Goal: Task Accomplishment & Management: Manage account settings

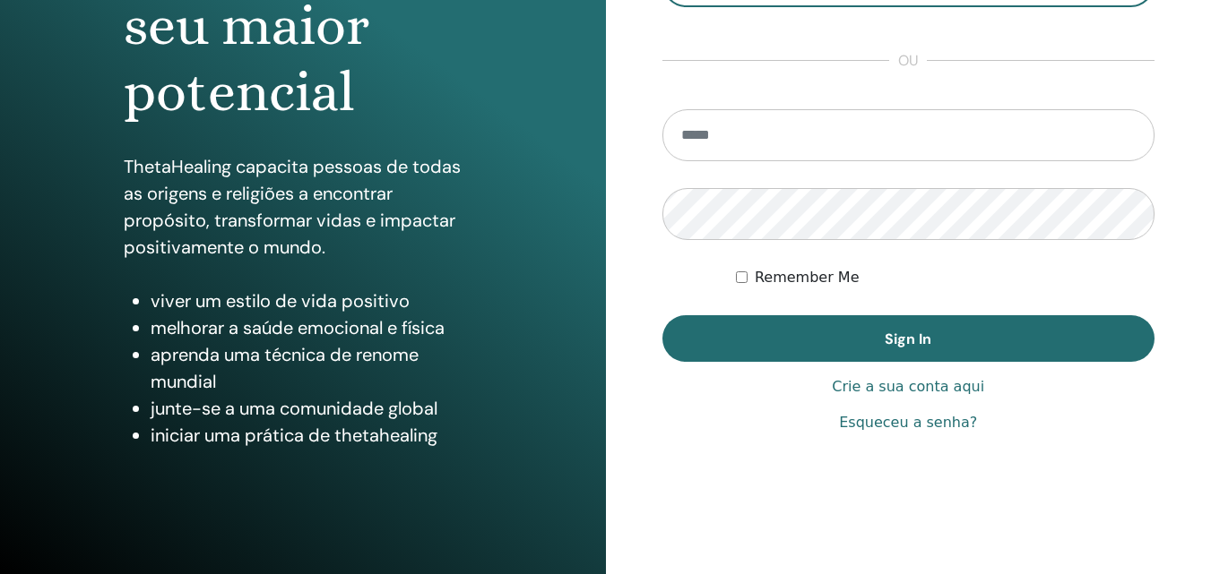
scroll to position [286, 0]
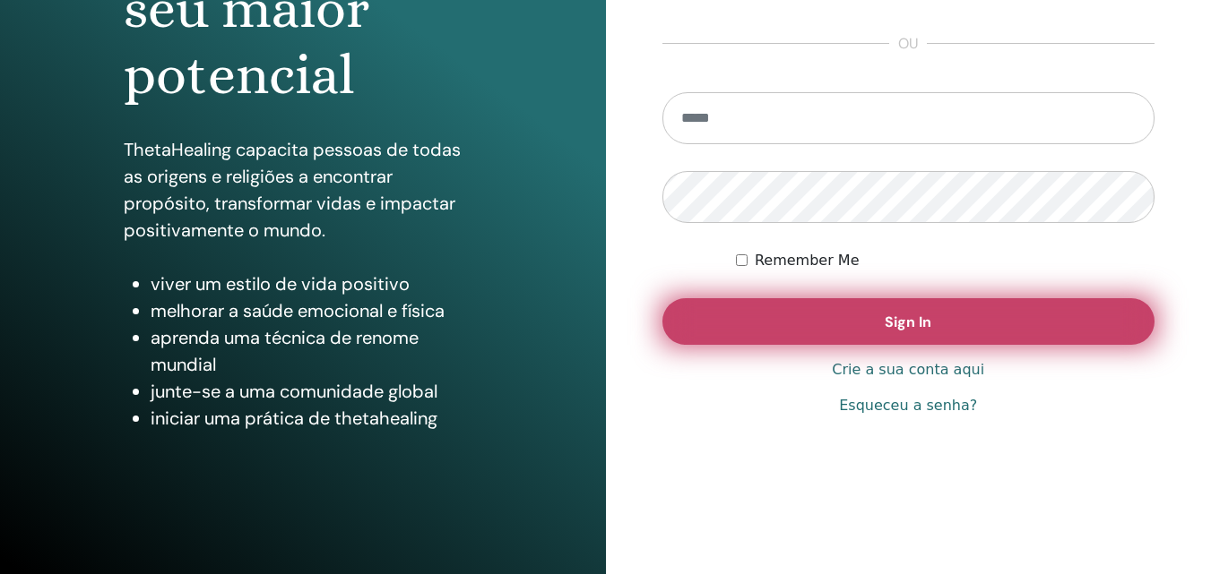
type input "**********"
click at [881, 317] on button "Sign In" at bounding box center [908, 321] width 493 height 47
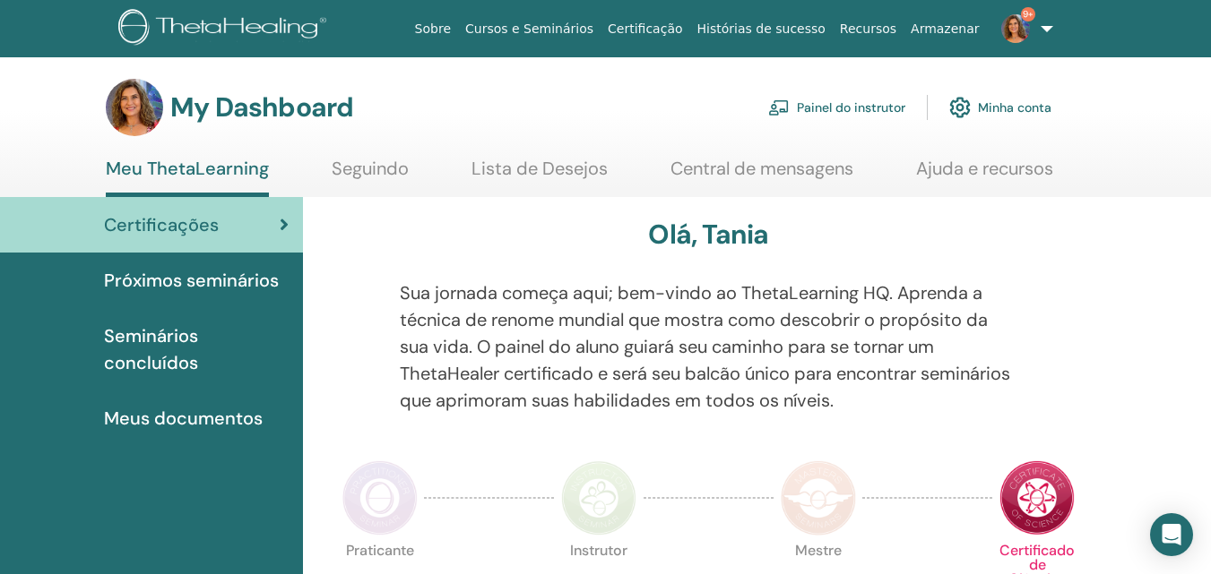
click at [823, 101] on link "Painel do instrutor" at bounding box center [836, 107] width 137 height 39
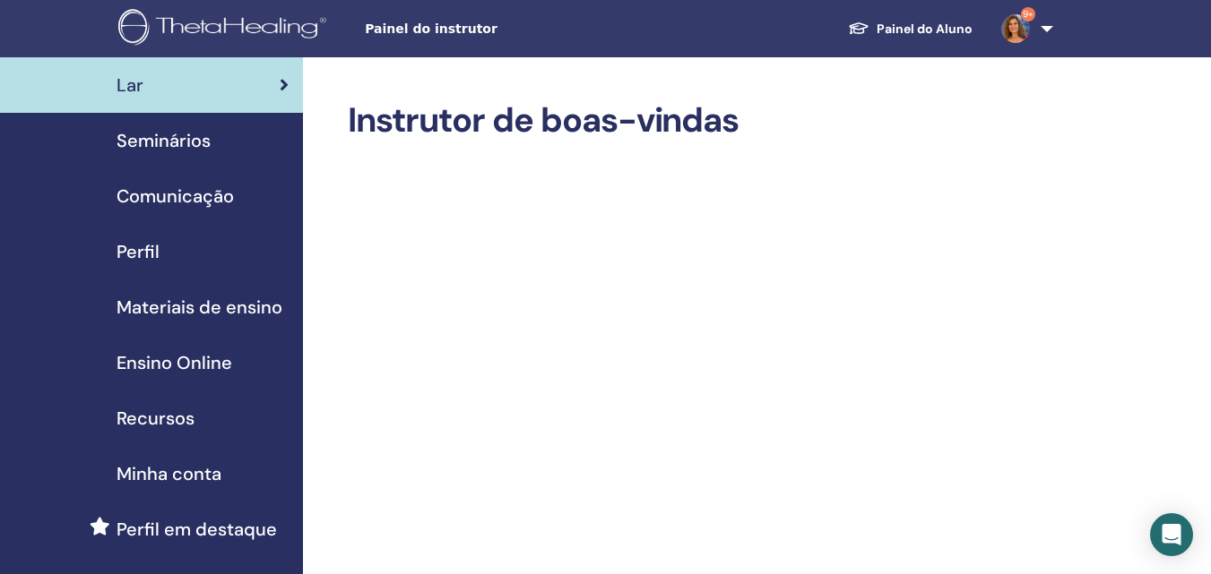
drag, startPoint x: 154, startPoint y: 141, endPoint x: 163, endPoint y: 140, distance: 9.0
click at [155, 141] on span "Seminários" at bounding box center [164, 140] width 94 height 27
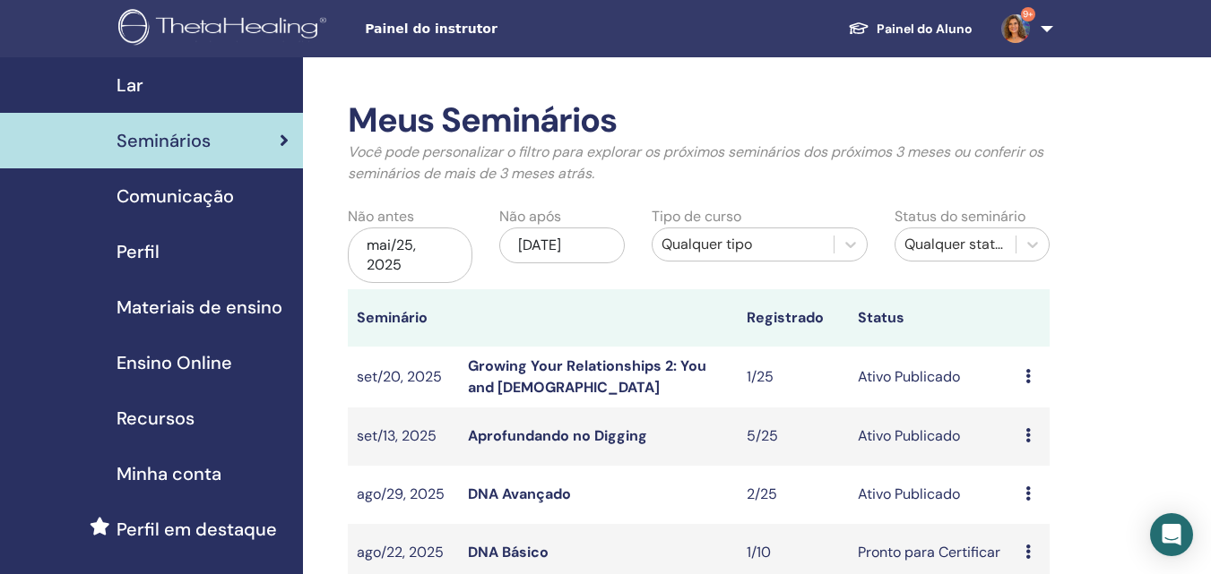
scroll to position [90, 0]
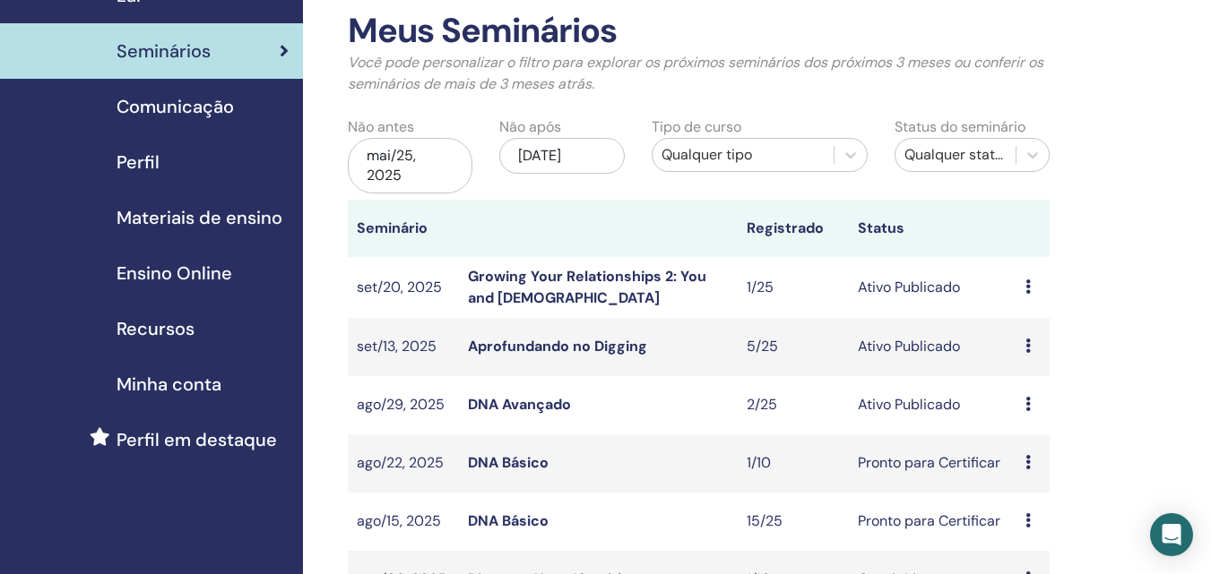
click at [548, 340] on link "Aprofundando no Digging" at bounding box center [557, 346] width 179 height 19
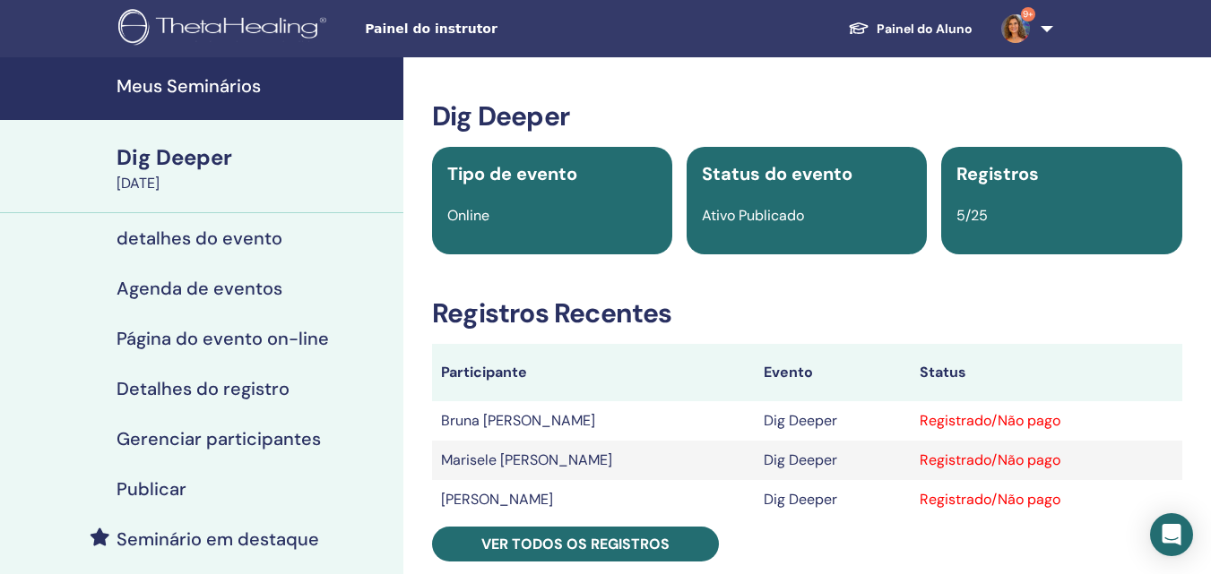
click at [183, 92] on h4 "Meus Seminários" at bounding box center [255, 86] width 276 height 22
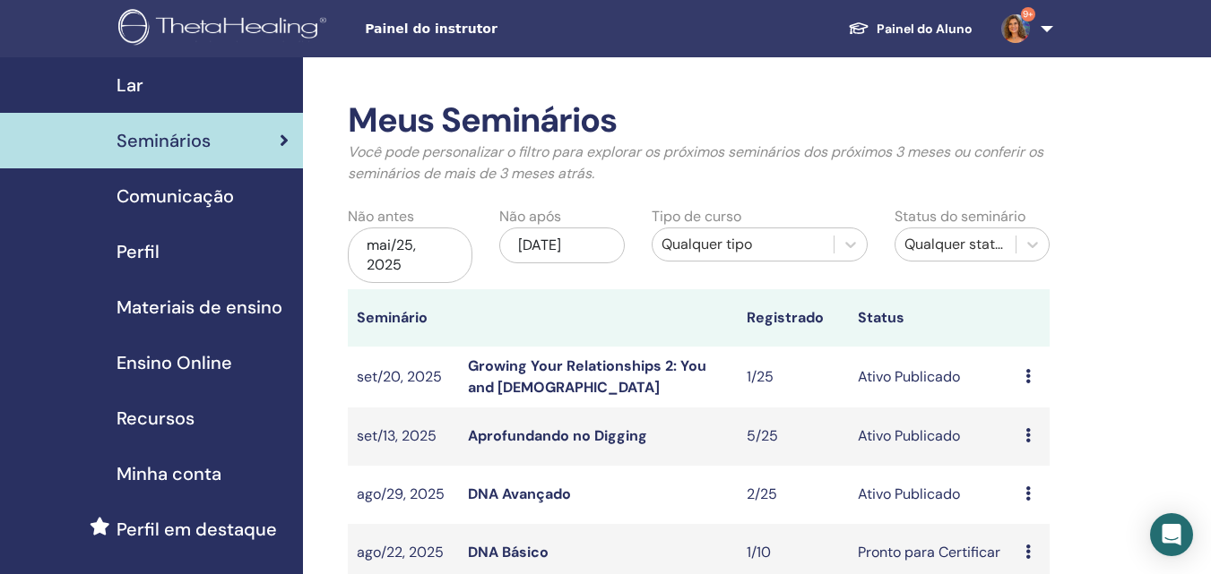
click at [203, 197] on span "Comunicação" at bounding box center [175, 196] width 117 height 27
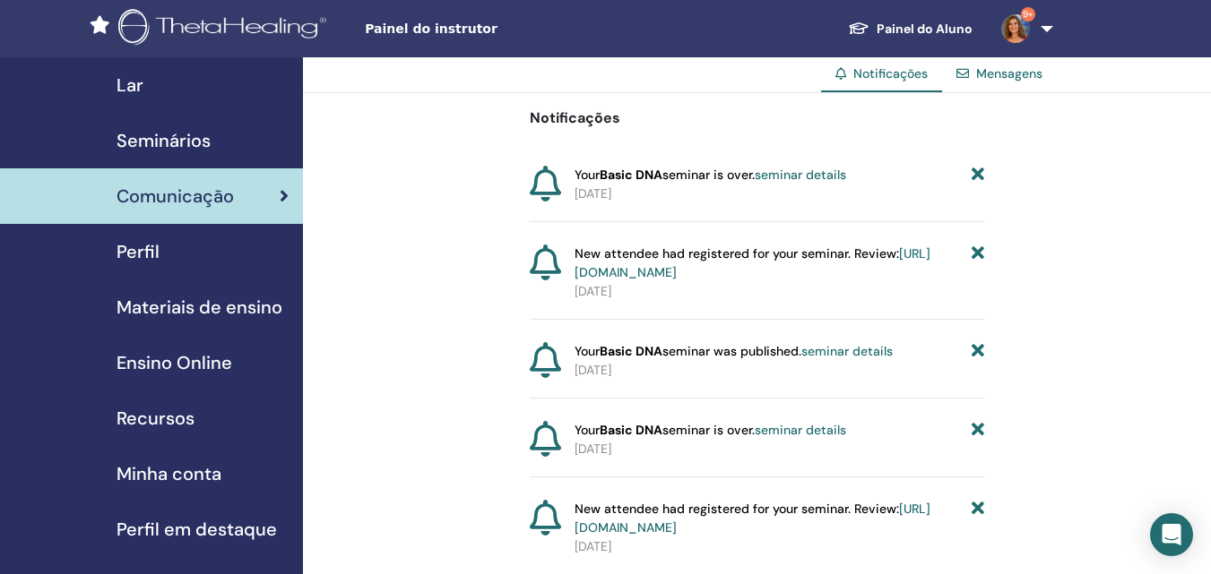
click at [186, 143] on span "Seminários" at bounding box center [164, 140] width 94 height 27
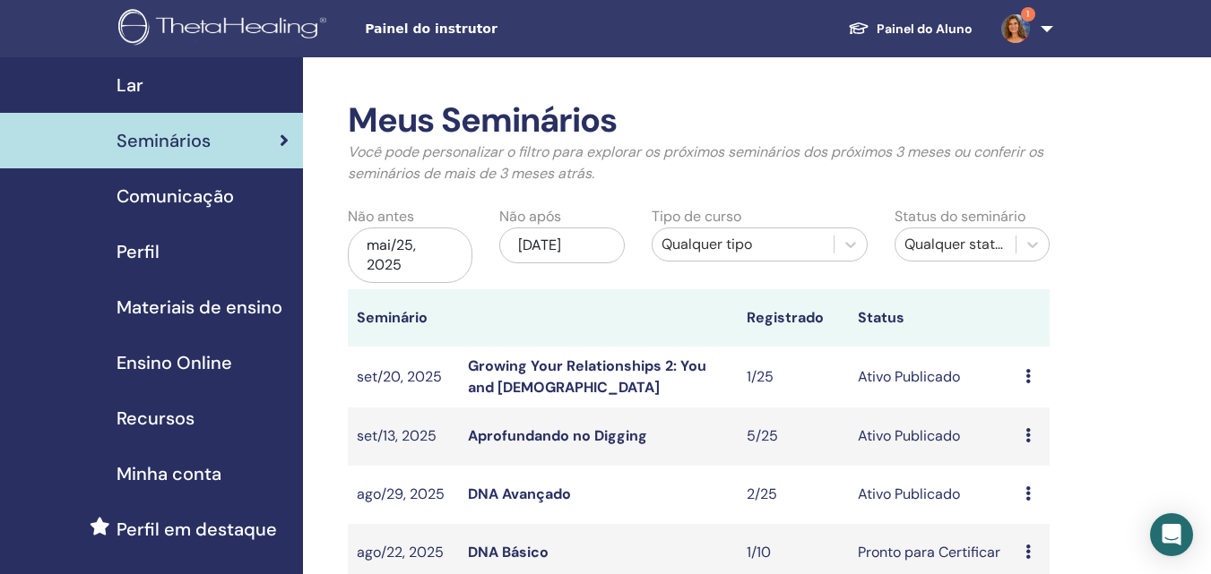
scroll to position [269, 0]
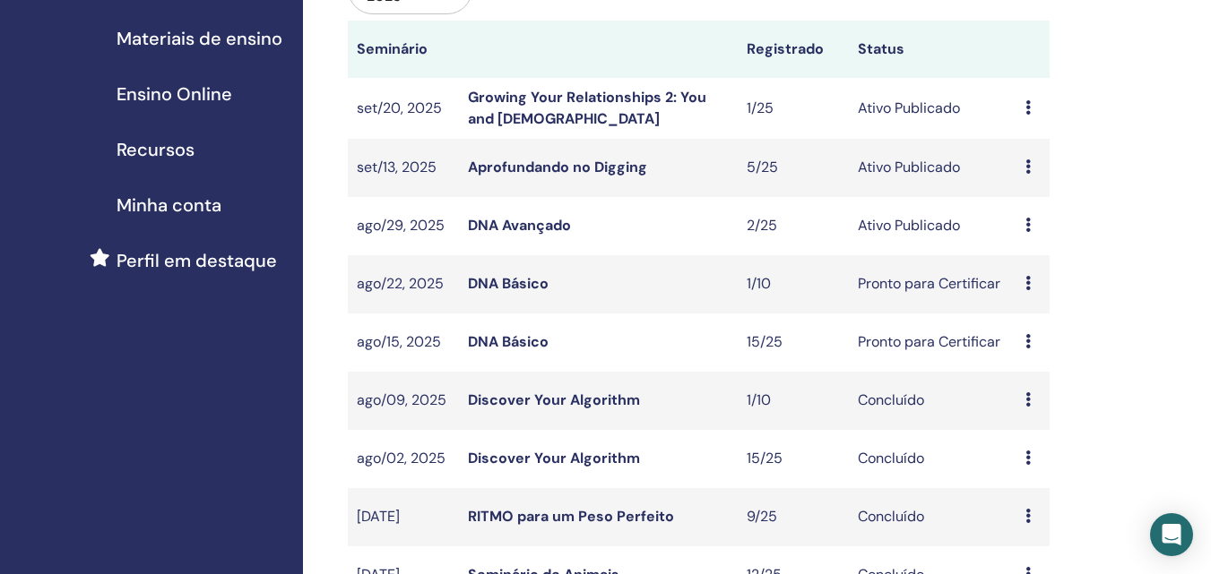
click at [563, 228] on link "DNA Avançado" at bounding box center [519, 225] width 103 height 19
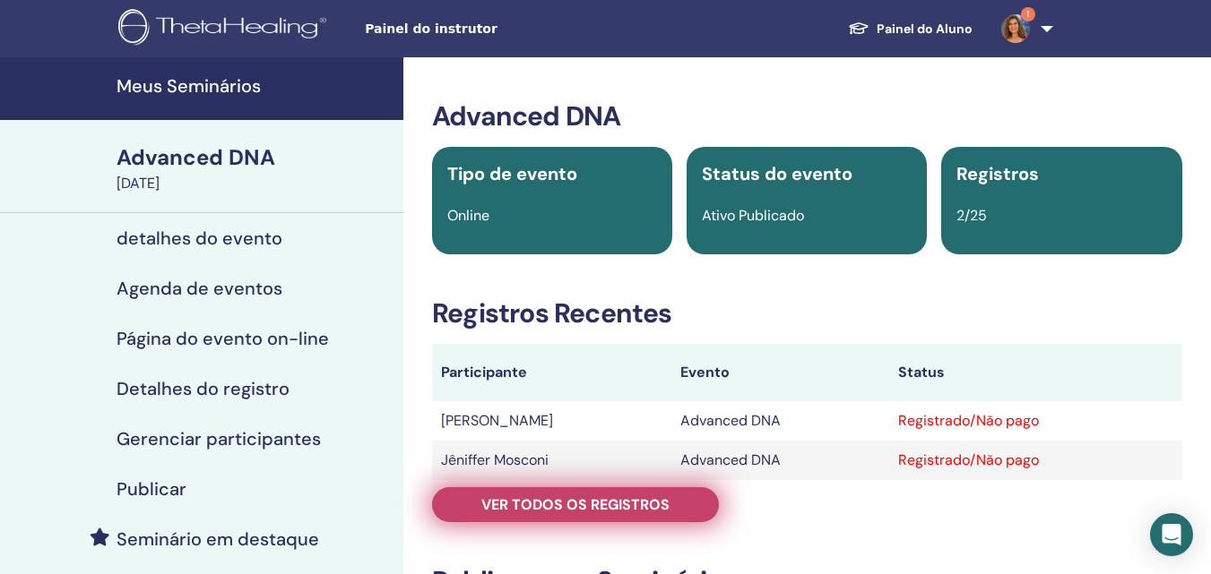
click at [587, 505] on span "Ver todos os registros" at bounding box center [575, 505] width 188 height 19
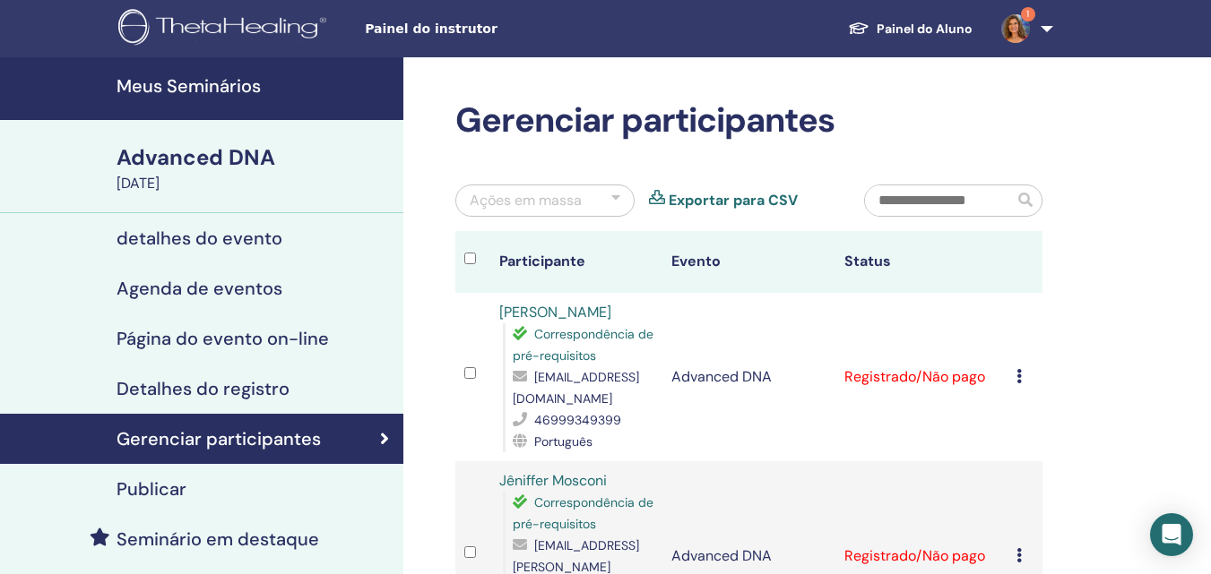
click at [180, 84] on h4 "Meus Seminários" at bounding box center [255, 86] width 276 height 22
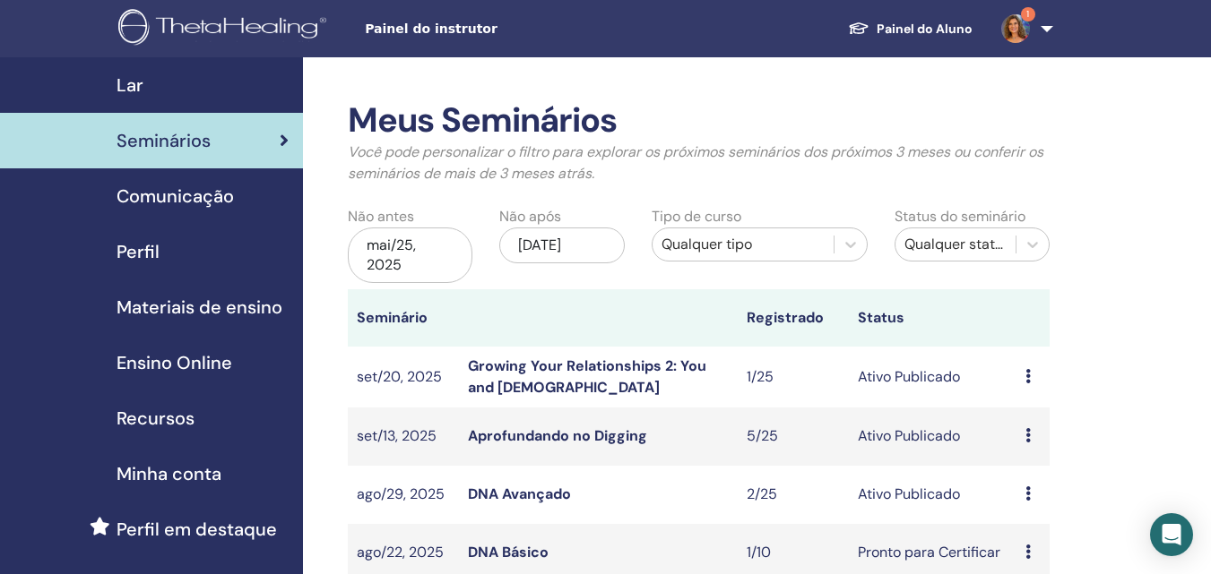
scroll to position [269, 0]
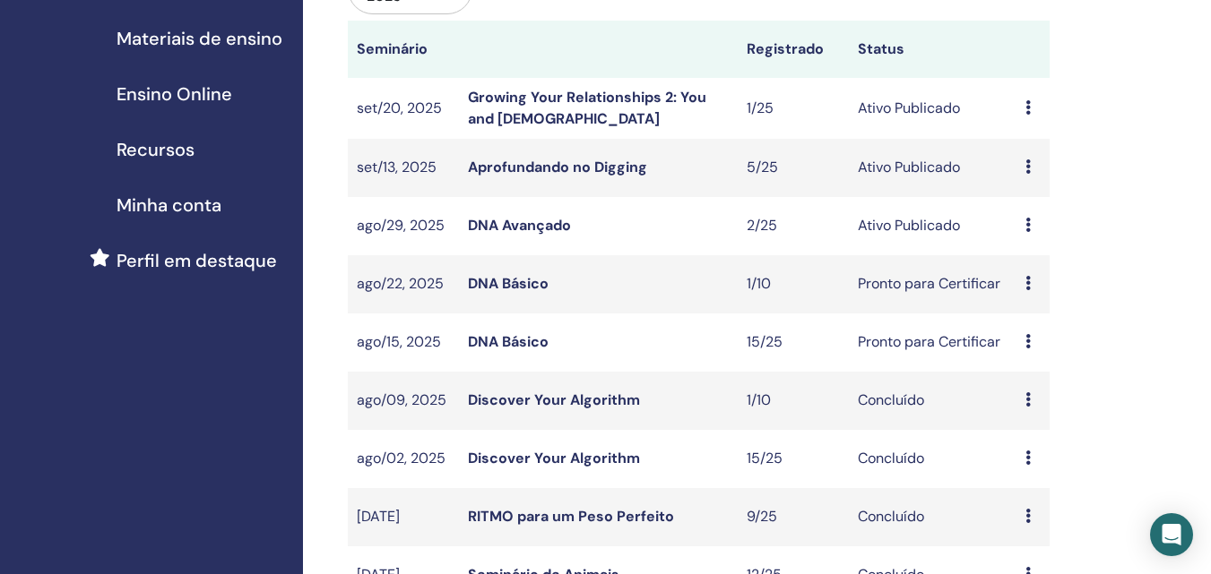
click at [540, 160] on link "Aprofundando no Digging" at bounding box center [557, 167] width 179 height 19
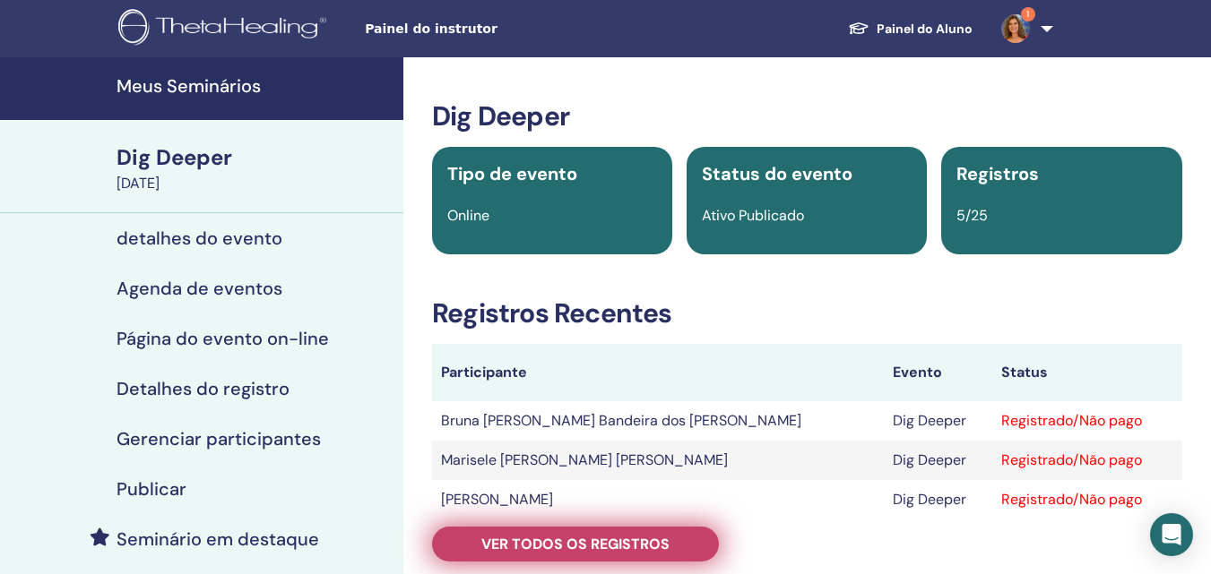
click at [629, 542] on span "Ver todos os registros" at bounding box center [575, 544] width 188 height 19
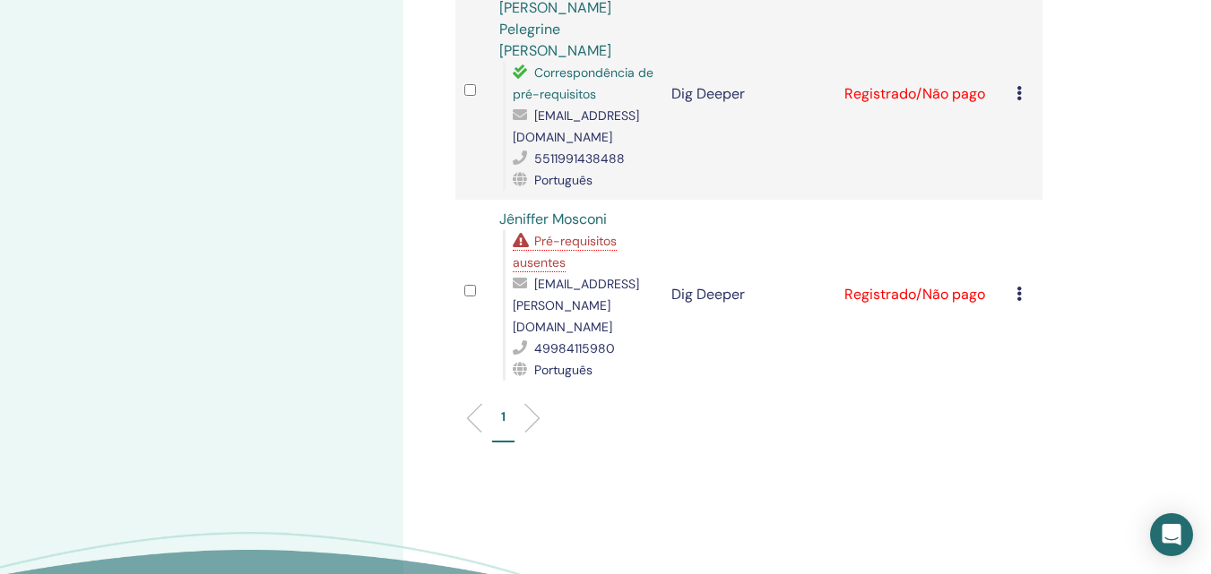
scroll to position [717, 0]
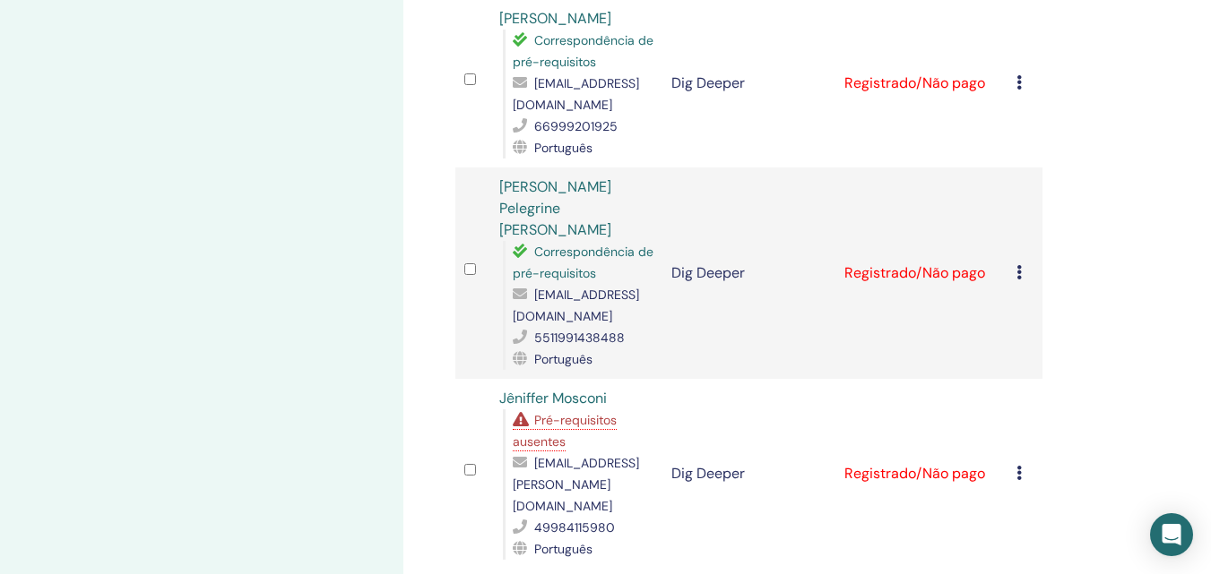
click at [583, 412] on span "Pré-requisitos ausentes" at bounding box center [565, 431] width 104 height 38
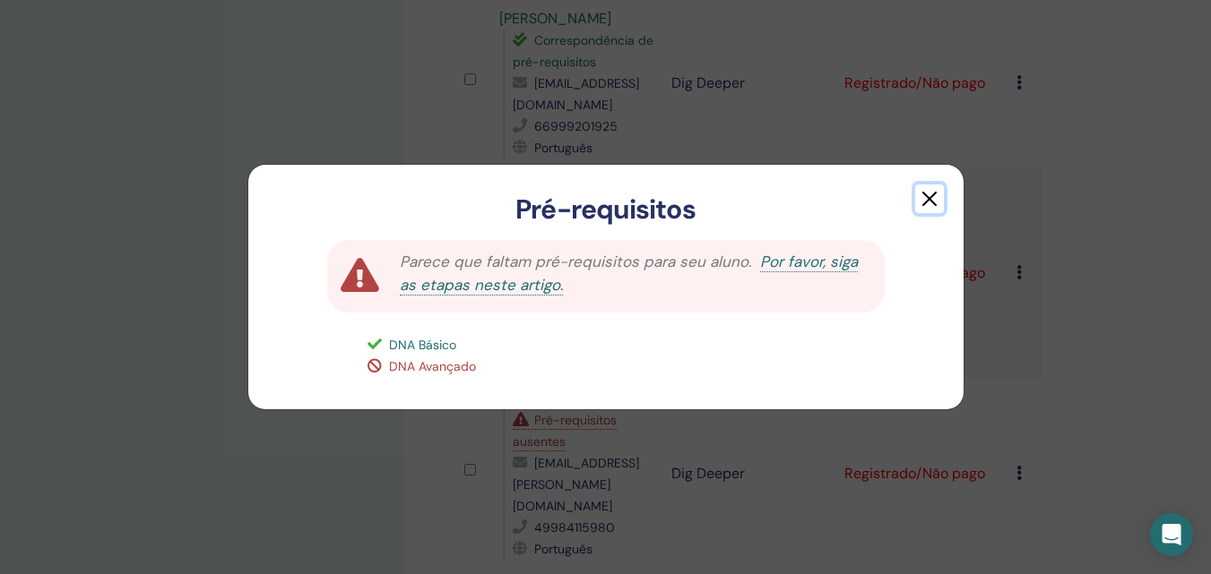
click at [927, 196] on button "button" at bounding box center [929, 199] width 29 height 29
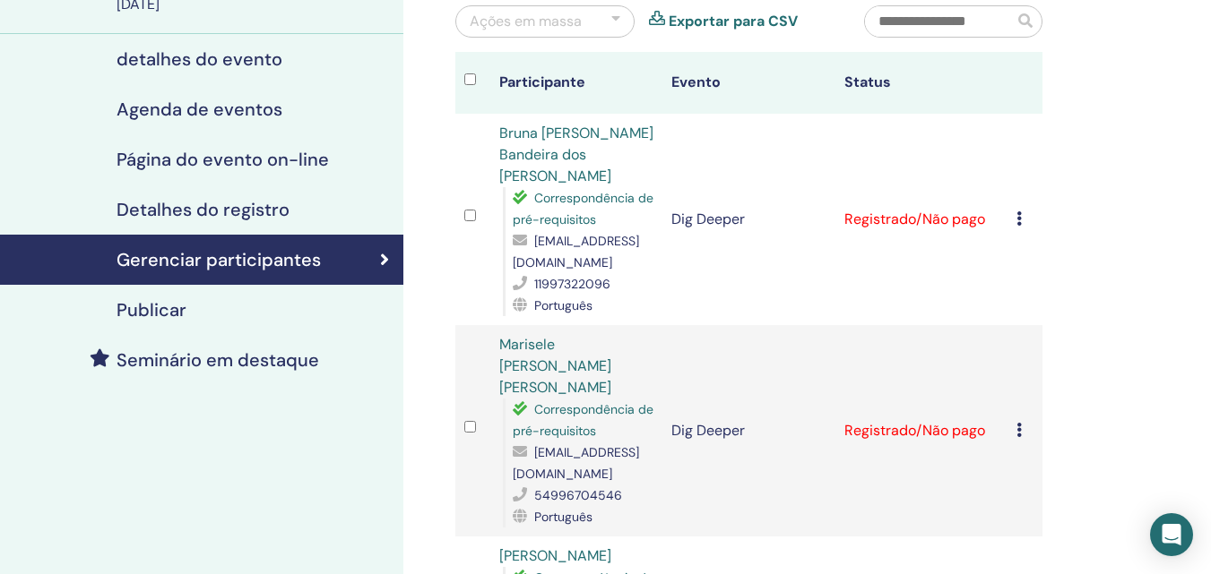
scroll to position [0, 0]
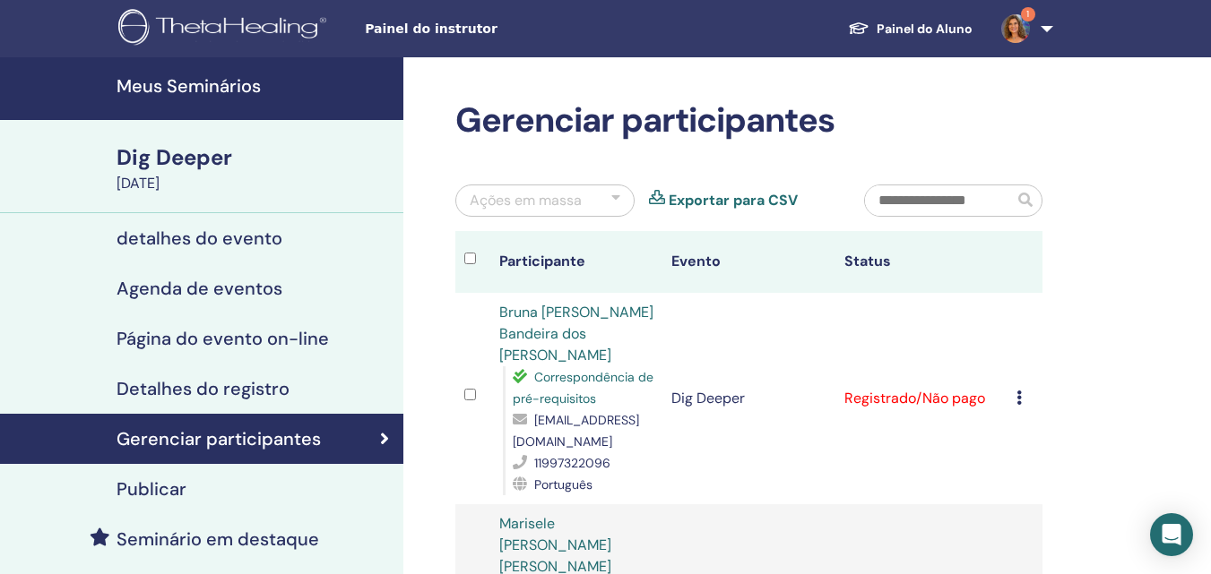
click at [136, 82] on h4 "Meus Seminários" at bounding box center [255, 86] width 276 height 22
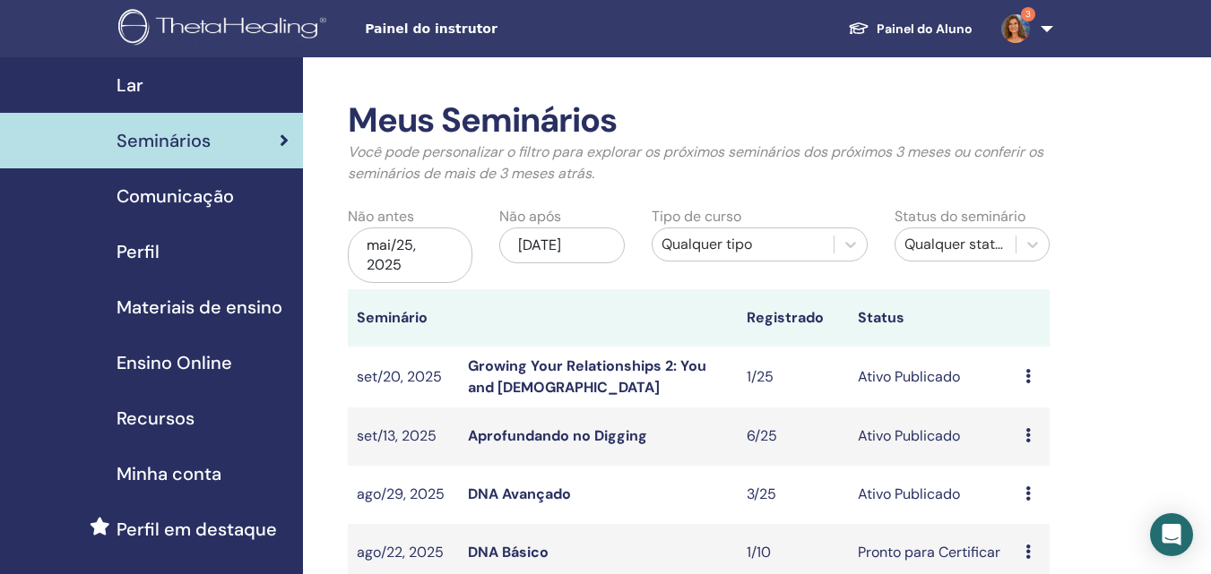
scroll to position [90, 0]
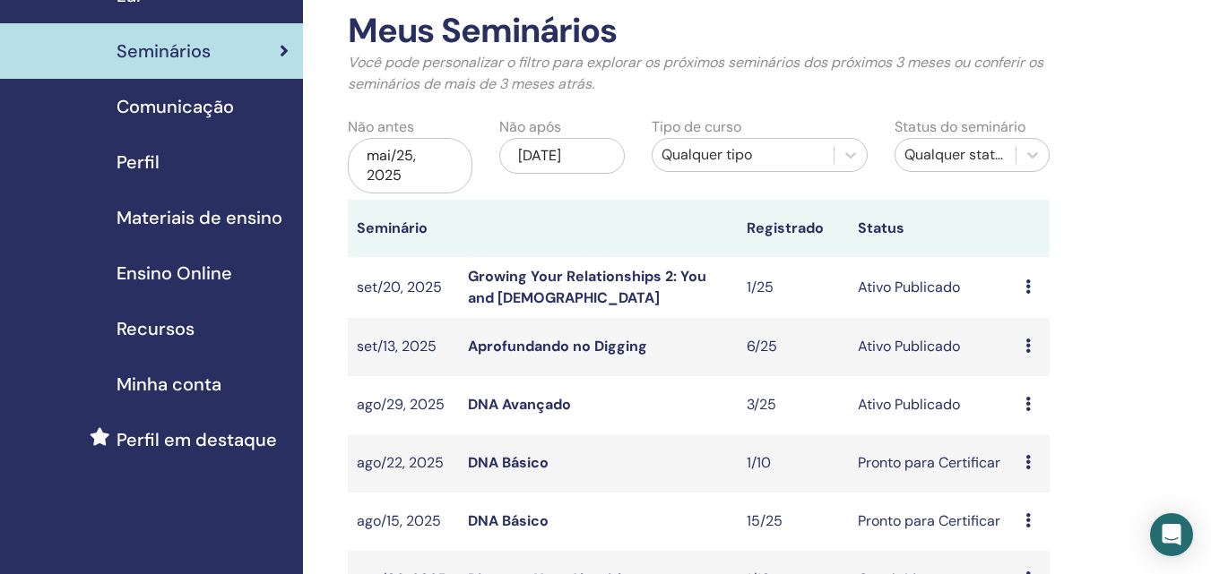
click at [497, 404] on link "DNA Avançado" at bounding box center [519, 404] width 103 height 19
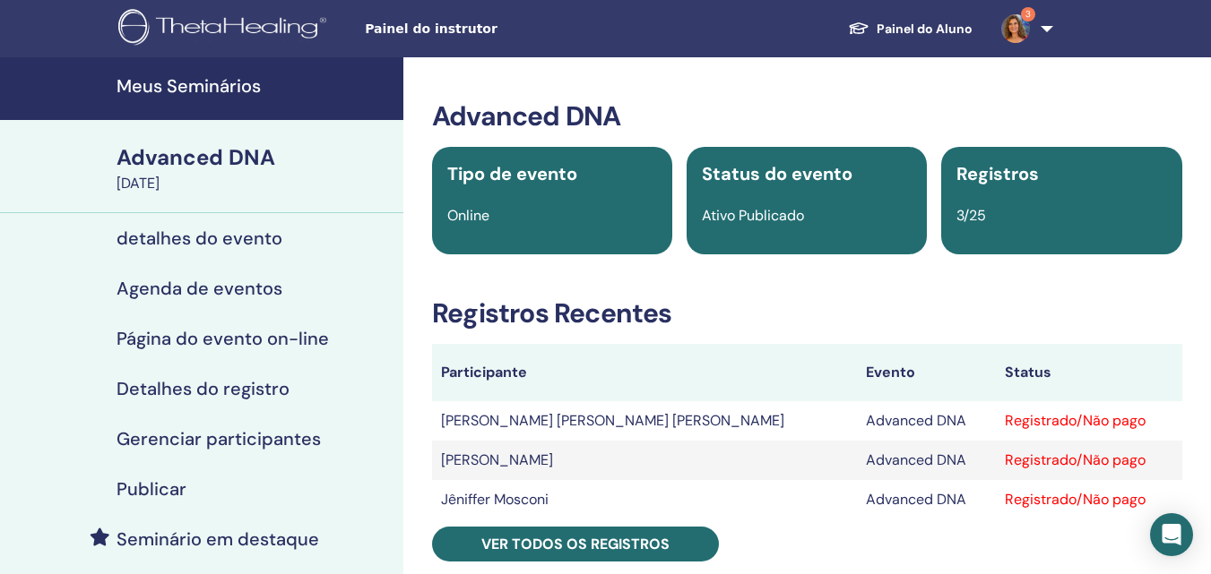
click at [250, 82] on h4 "Meus Seminários" at bounding box center [255, 86] width 276 height 22
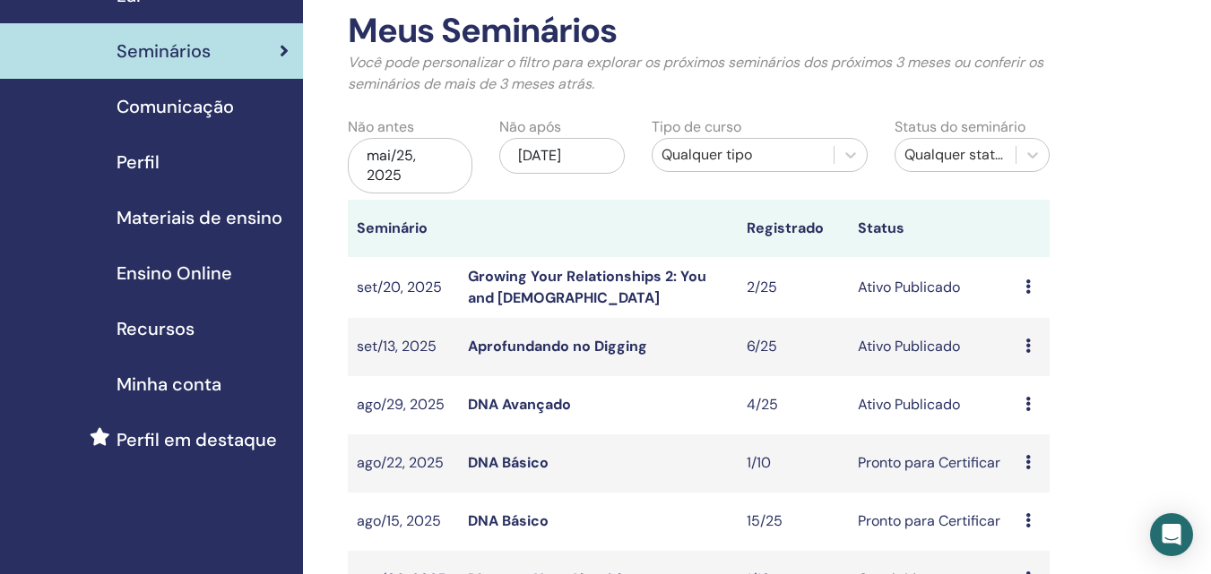
scroll to position [179, 0]
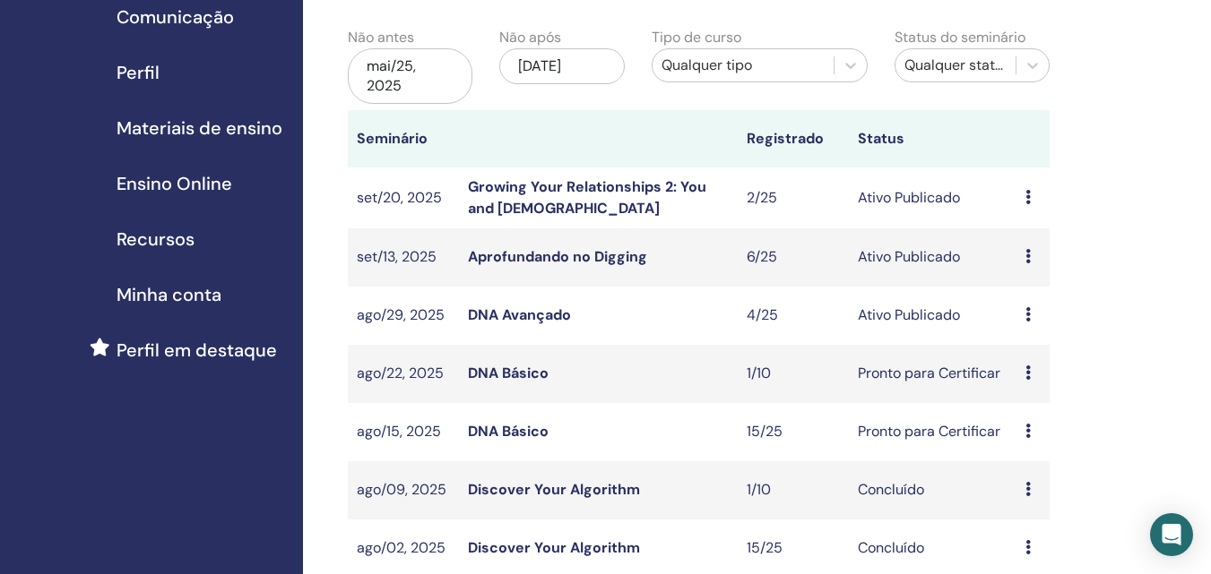
click at [511, 315] on link "DNA Avançado" at bounding box center [519, 315] width 103 height 19
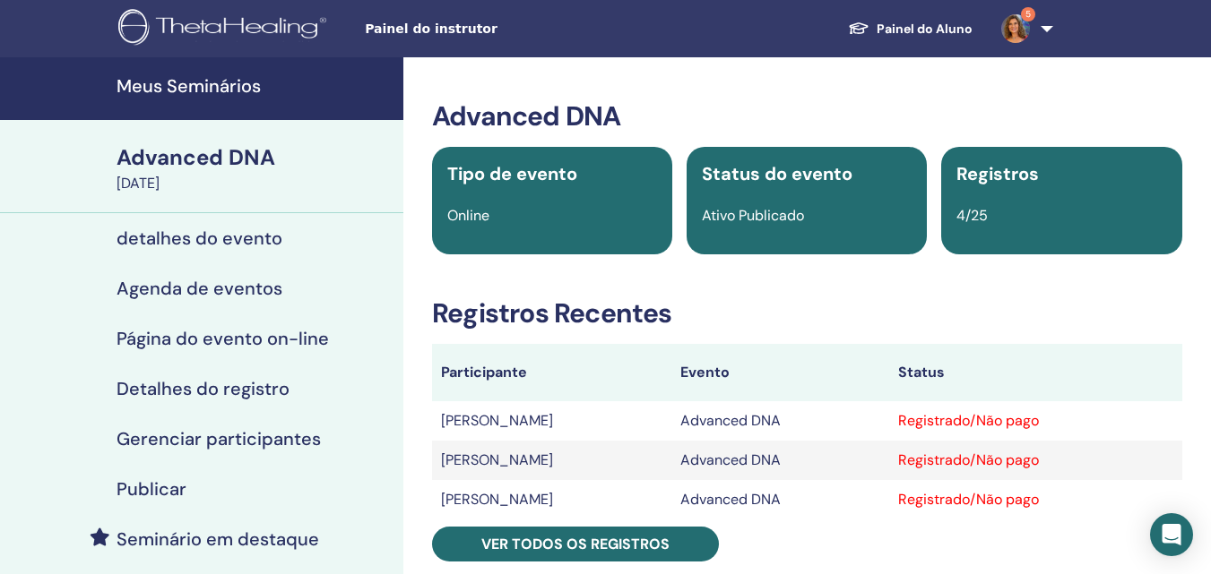
click at [233, 89] on h4 "Meus Seminários" at bounding box center [255, 86] width 276 height 22
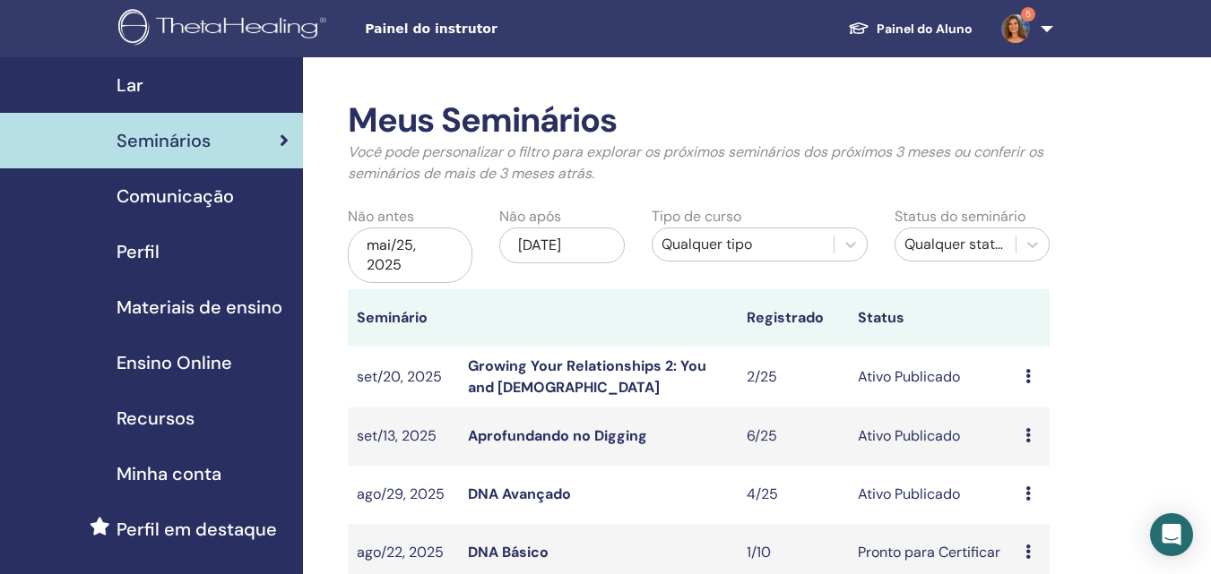
click at [560, 434] on link "Aprofundando no Digging" at bounding box center [557, 436] width 179 height 19
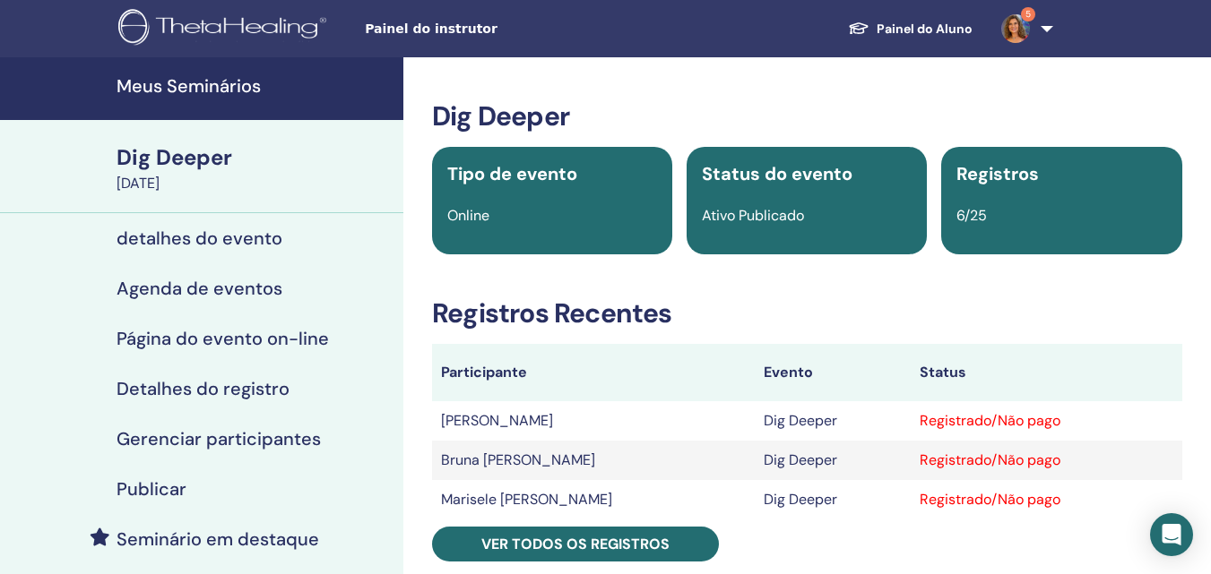
click at [188, 77] on h4 "Meus Seminários" at bounding box center [255, 86] width 276 height 22
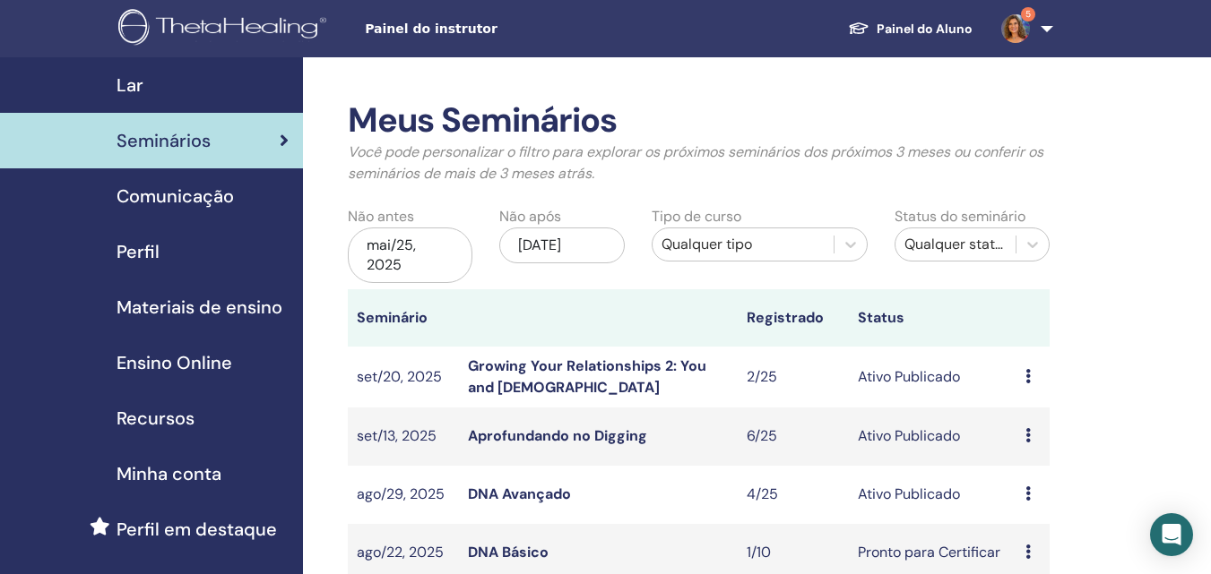
click at [529, 367] on link "Growing Your Relationships 2: You and God" at bounding box center [587, 377] width 238 height 40
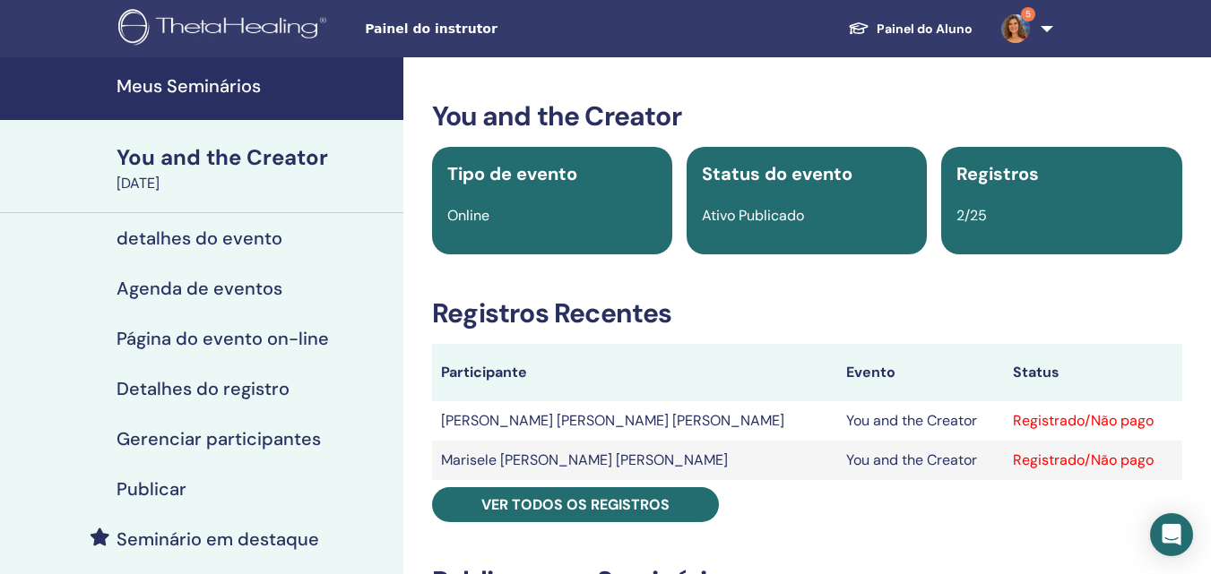
click at [233, 81] on h4 "Meus Seminários" at bounding box center [255, 86] width 276 height 22
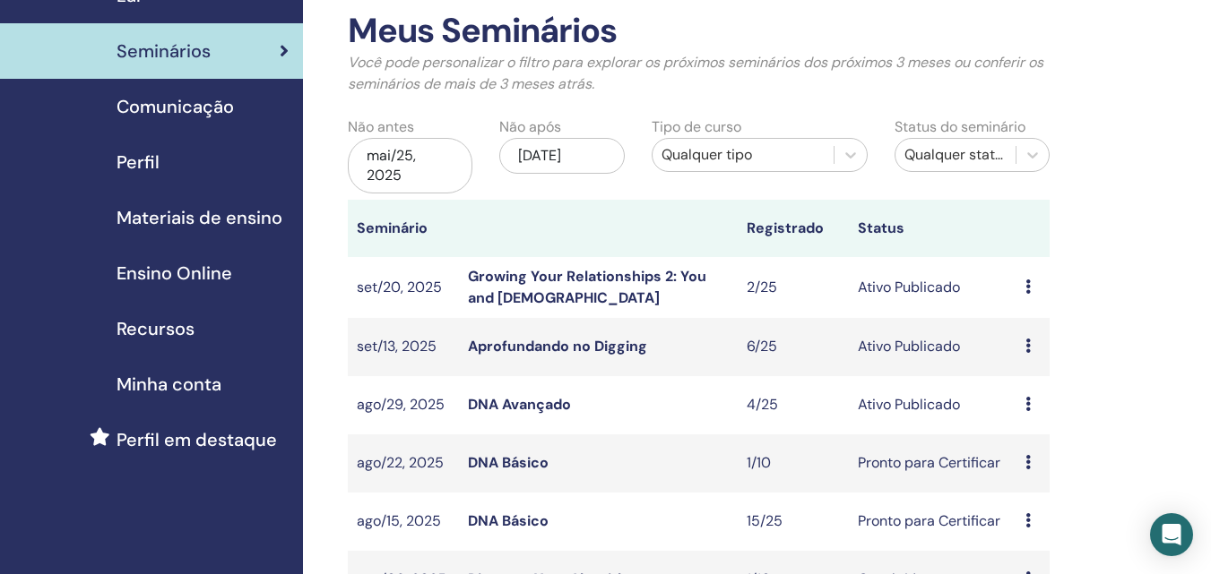
scroll to position [179, 0]
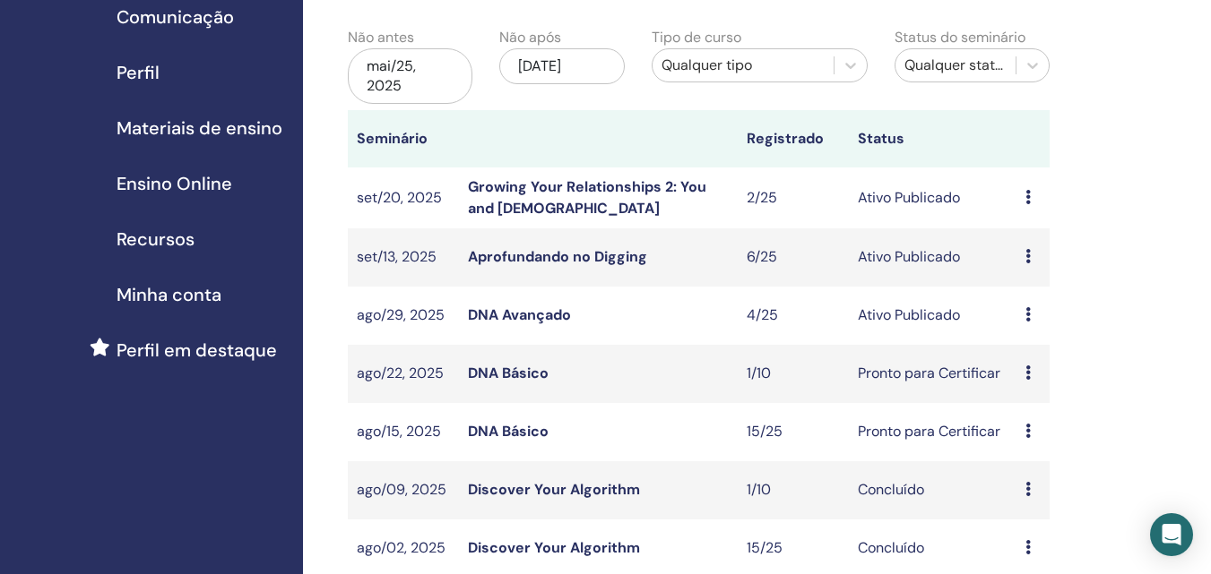
click at [549, 303] on td "DNA Avançado" at bounding box center [598, 316] width 279 height 58
click at [548, 315] on link "DNA Avançado" at bounding box center [519, 315] width 103 height 19
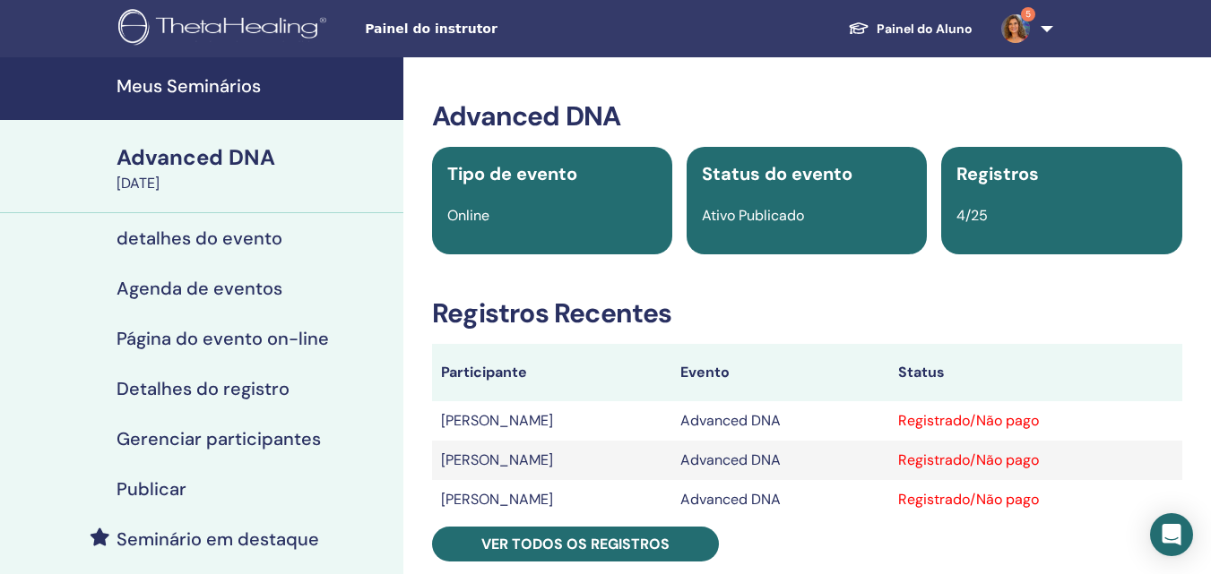
click at [220, 82] on h4 "Meus Seminários" at bounding box center [255, 86] width 276 height 22
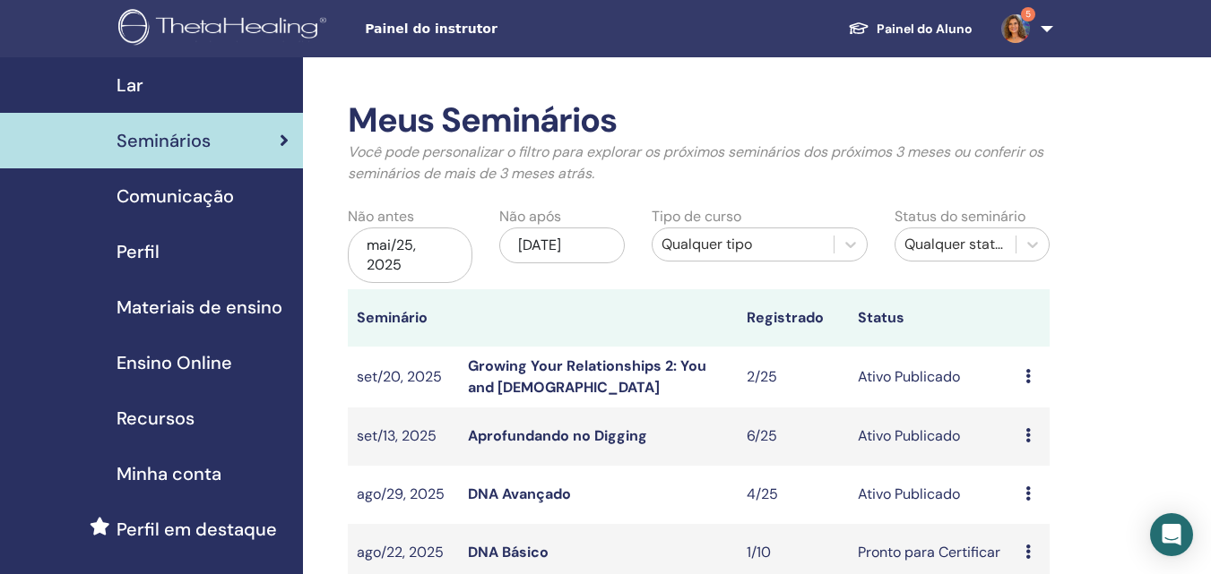
click at [554, 431] on link "Aprofundando no Digging" at bounding box center [557, 436] width 179 height 19
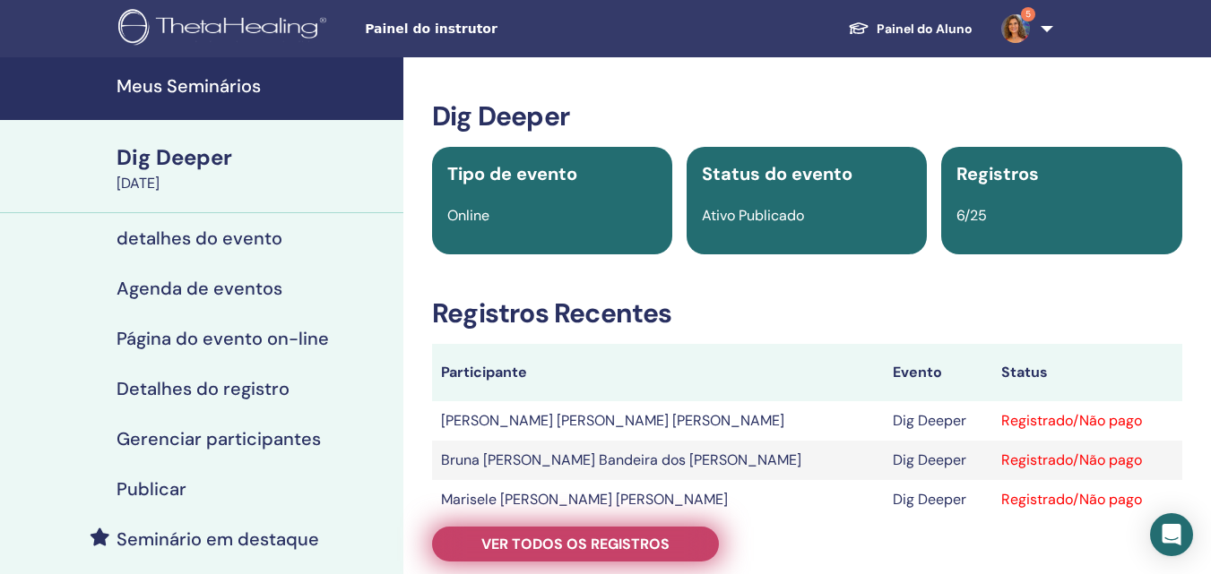
click at [558, 542] on span "Ver todos os registros" at bounding box center [575, 544] width 188 height 19
